Goal: Check status: Check status

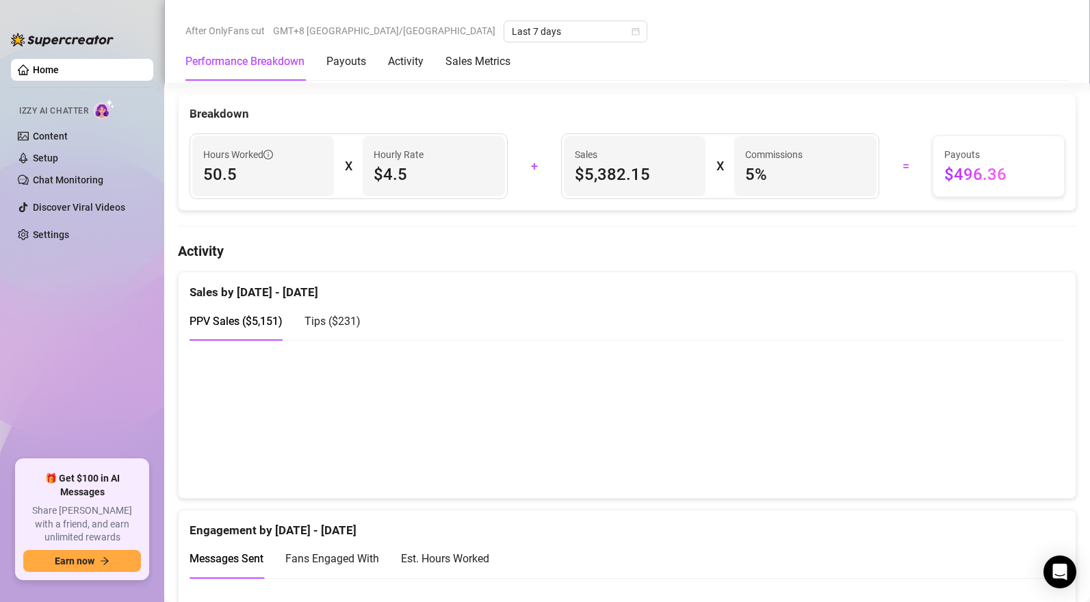
scroll to position [679, 0]
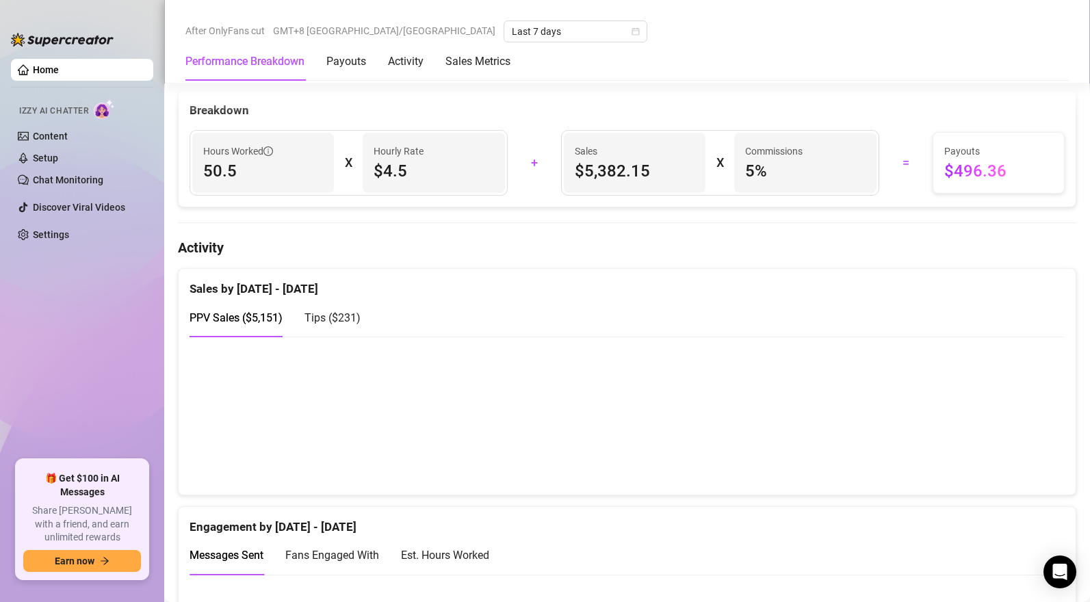
click at [343, 316] on span "Tips ( $231 )" at bounding box center [333, 317] width 56 height 13
click at [259, 317] on span "PPV Sales ( $5,151 )" at bounding box center [236, 317] width 93 height 13
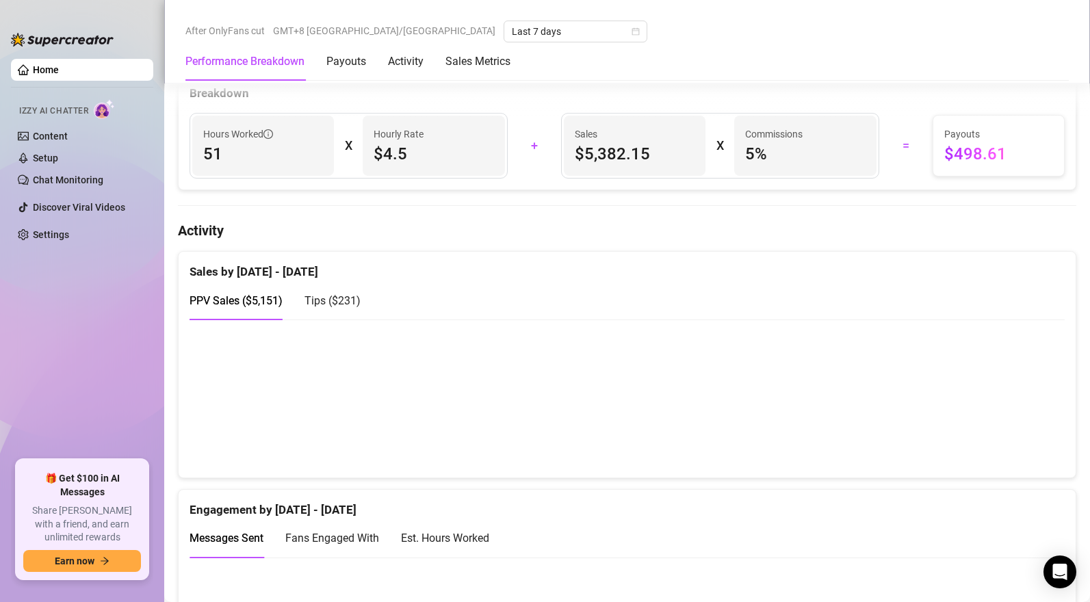
scroll to position [695, 0]
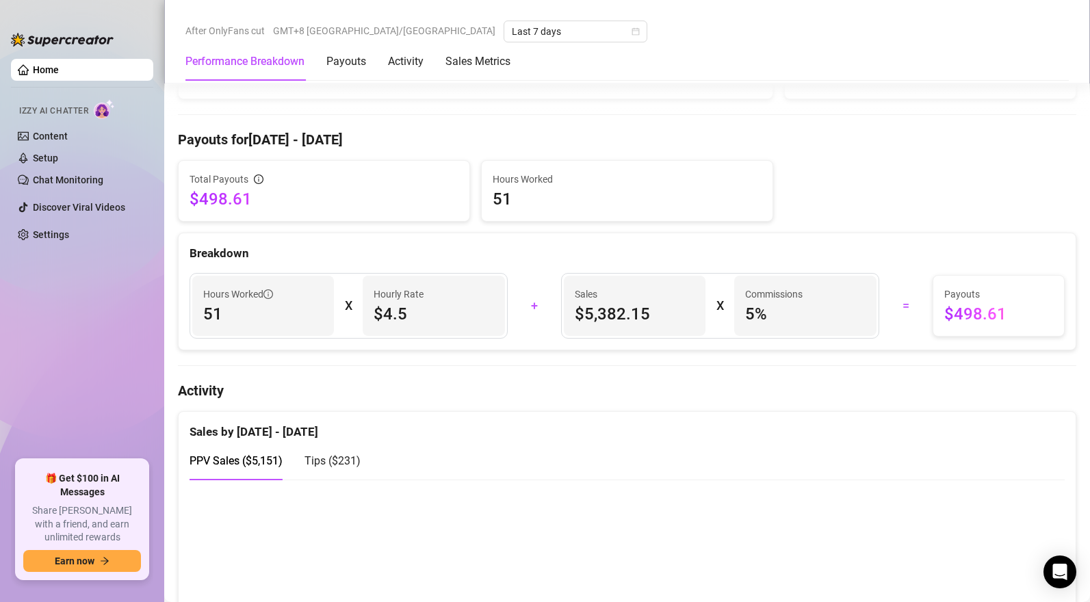
drag, startPoint x: 344, startPoint y: 461, endPoint x: 486, endPoint y: 411, distance: 150.9
click at [344, 461] on span "Tips ( $231 )" at bounding box center [333, 460] width 56 height 13
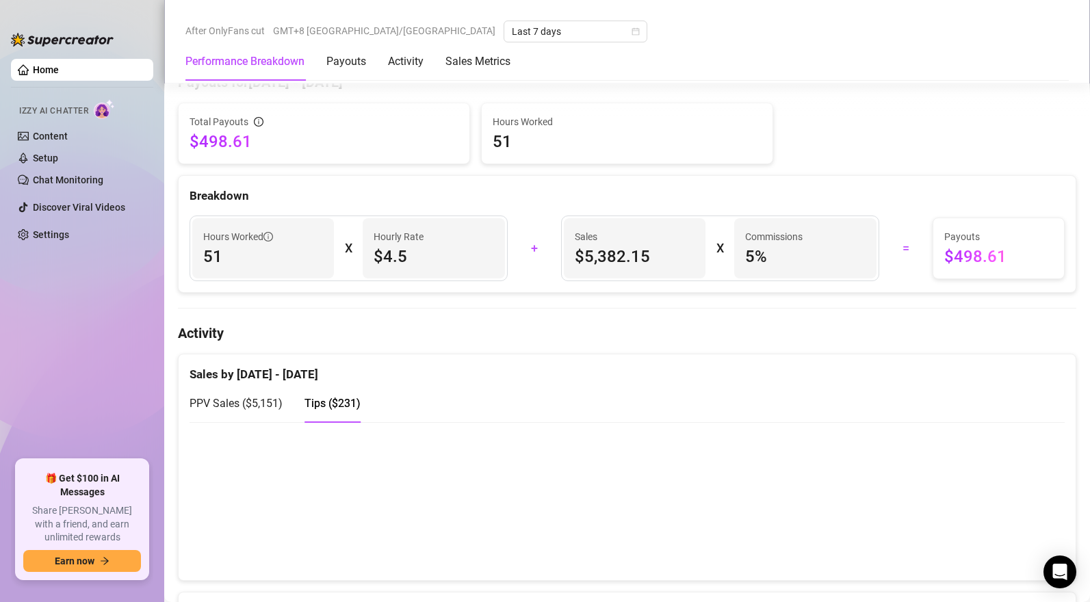
scroll to position [651, 0]
